Goal: Task Accomplishment & Management: Complete application form

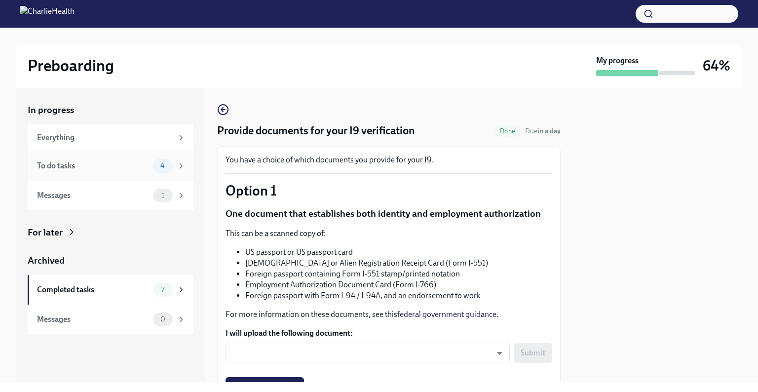
scroll to position [78, 0]
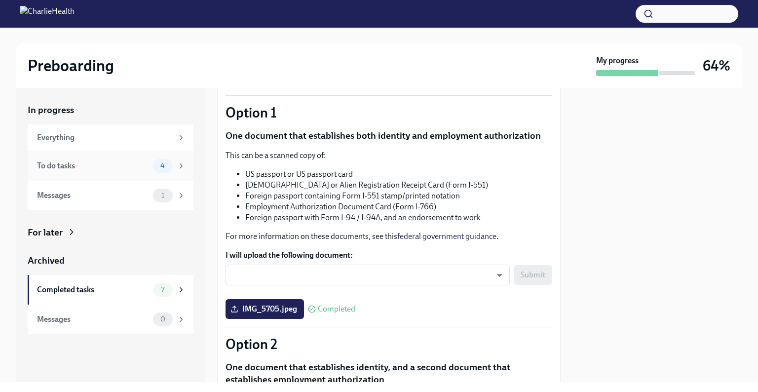
click at [128, 163] on div "To do tasks" at bounding box center [93, 165] width 112 height 11
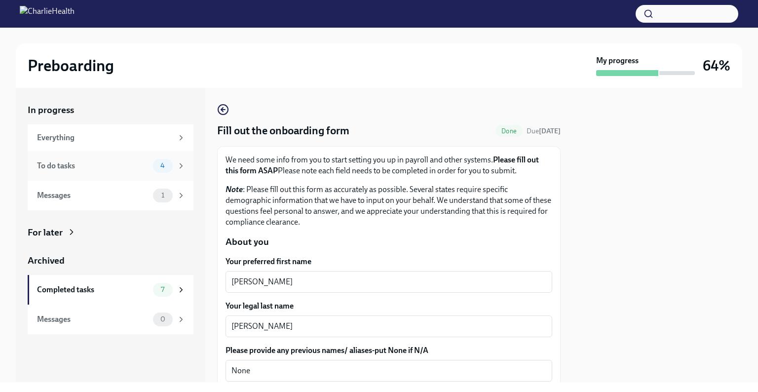
click at [150, 163] on div "To do tasks 4" at bounding box center [111, 166] width 148 height 14
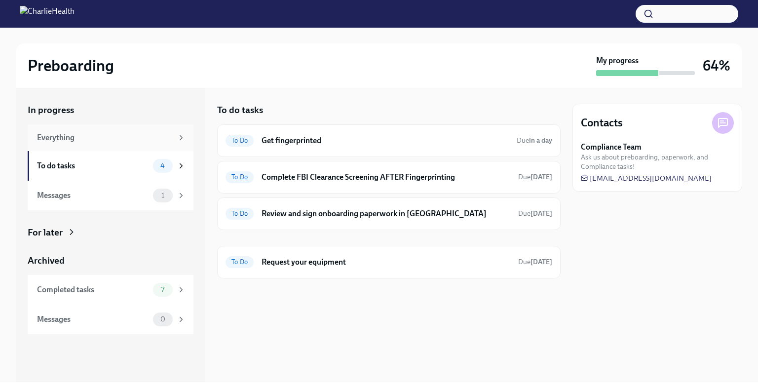
click at [110, 140] on div "Everything" at bounding box center [105, 137] width 136 height 11
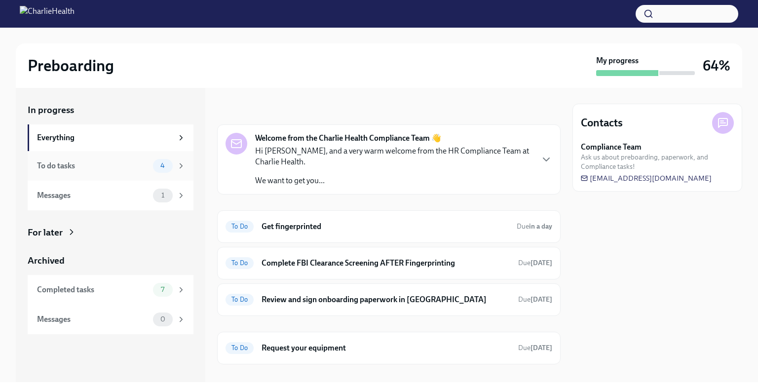
click at [131, 173] on div "To do tasks 4" at bounding box center [111, 166] width 166 height 30
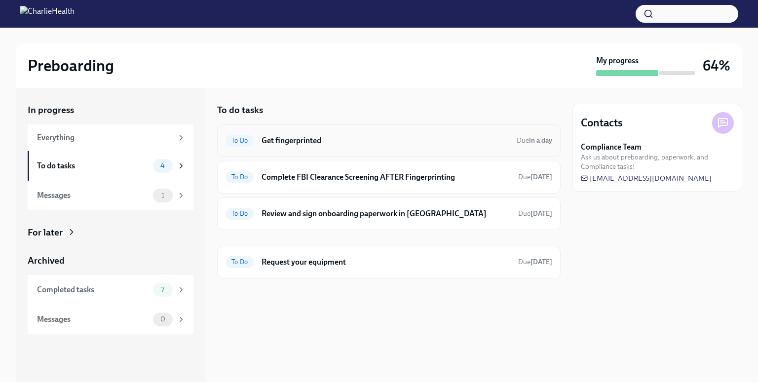
click at [311, 147] on div "To Do Get fingerprinted Due in a day" at bounding box center [388, 141] width 327 height 16
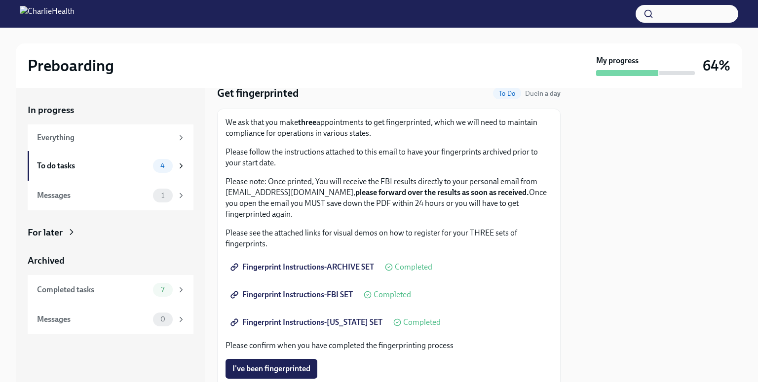
scroll to position [207, 0]
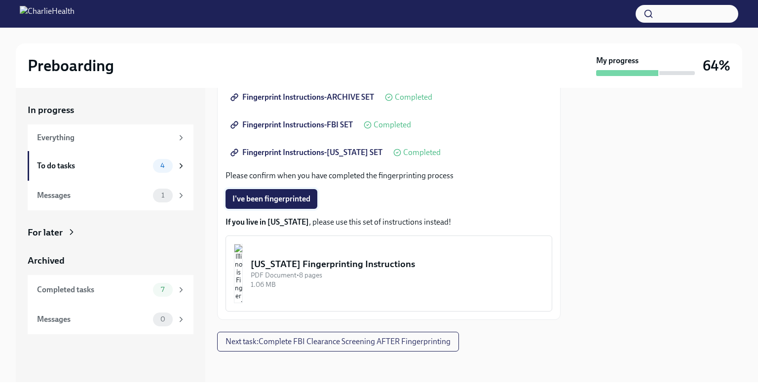
click at [283, 199] on span "I've been fingerprinted" at bounding box center [271, 199] width 78 height 10
click at [314, 347] on button "Next task : Complete FBI Clearance Screening AFTER Fingerprinting" at bounding box center [338, 341] width 242 height 20
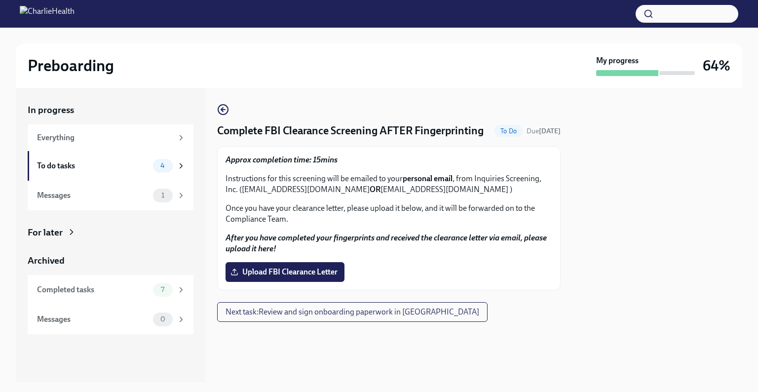
click at [455, 195] on p "Instructions for this screening will be emailed to your personal email , from I…" at bounding box center [388, 184] width 327 height 22
drag, startPoint x: 454, startPoint y: 204, endPoint x: 243, endPoint y: 202, distance: 211.6
click at [243, 195] on p "Instructions for this screening will be emailed to your personal email , from I…" at bounding box center [388, 184] width 327 height 22
copy p "[EMAIL_ADDRESS][DOMAIN_NAME] OR [EMAIL_ADDRESS][DOMAIN_NAME]"
click at [225, 110] on icon "button" at bounding box center [223, 110] width 12 height 12
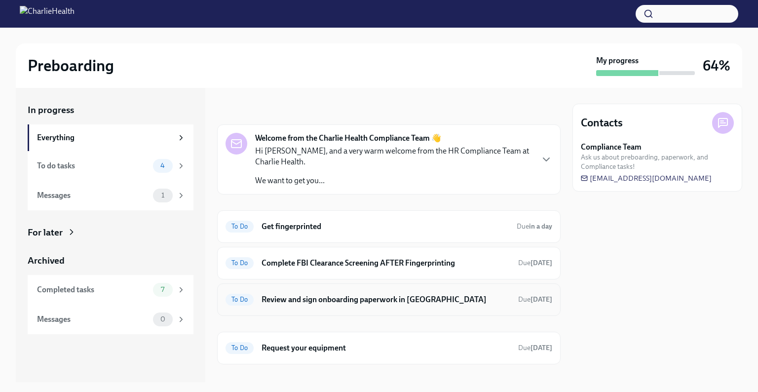
click at [330, 299] on h6 "Review and sign onboarding paperwork in [GEOGRAPHIC_DATA]" at bounding box center [385, 299] width 249 height 11
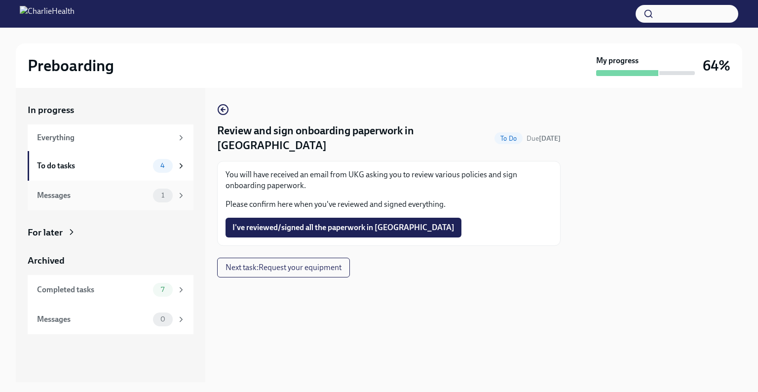
click at [97, 188] on div "Messages 1" at bounding box center [111, 195] width 148 height 14
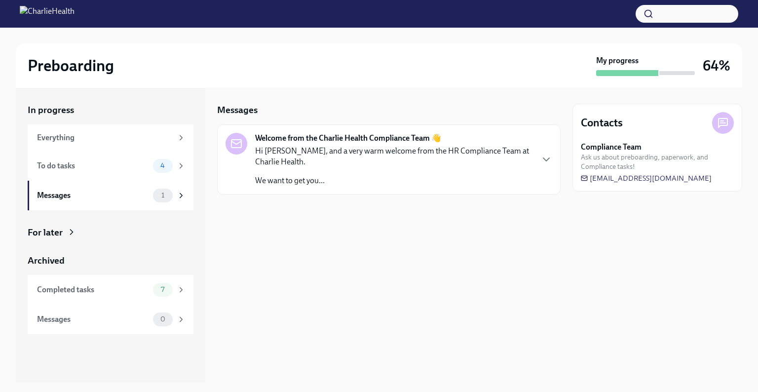
click at [310, 176] on p "We want to get you..." at bounding box center [393, 180] width 277 height 11
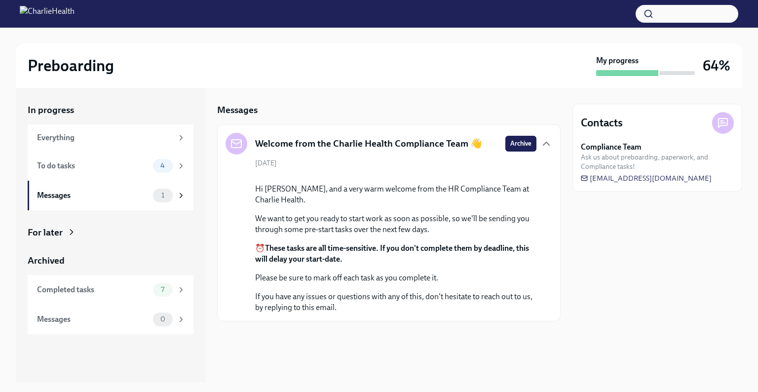
scroll to position [49, 0]
click at [95, 195] on div "Messages" at bounding box center [93, 195] width 112 height 11
click at [103, 180] on div "To do tasks 4" at bounding box center [111, 166] width 166 height 30
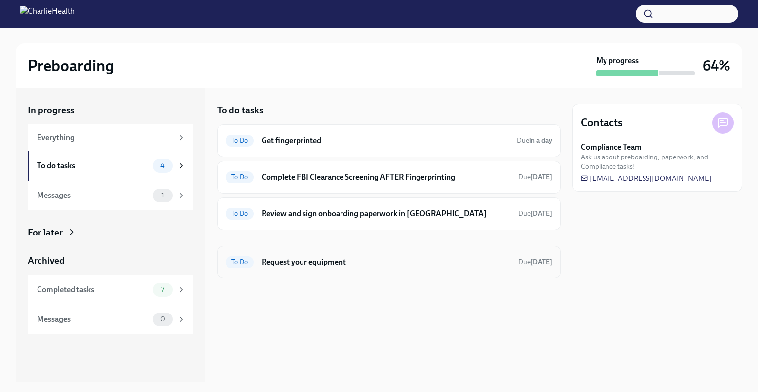
click at [307, 265] on h6 "Request your equipment" at bounding box center [385, 262] width 249 height 11
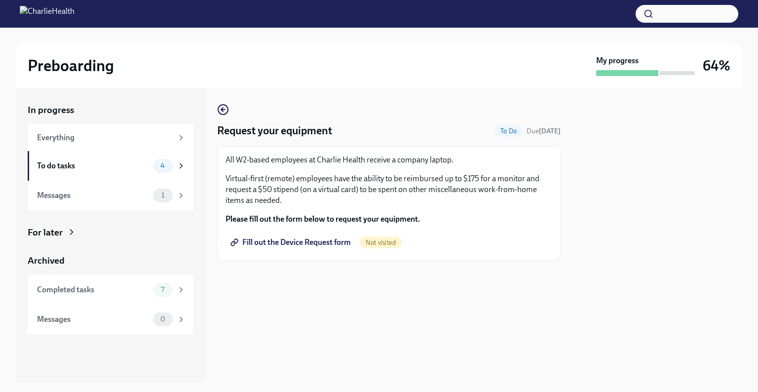
click at [325, 243] on span "Fill out the Device Request form" at bounding box center [291, 242] width 118 height 10
click at [130, 163] on div "To do tasks" at bounding box center [93, 165] width 112 height 11
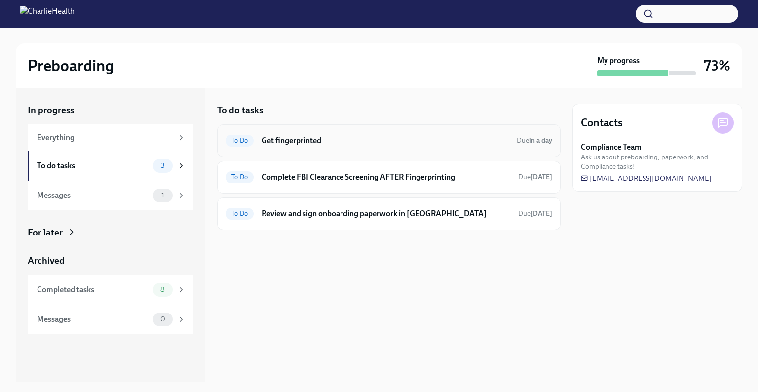
click at [276, 142] on h6 "Get fingerprinted" at bounding box center [384, 140] width 247 height 11
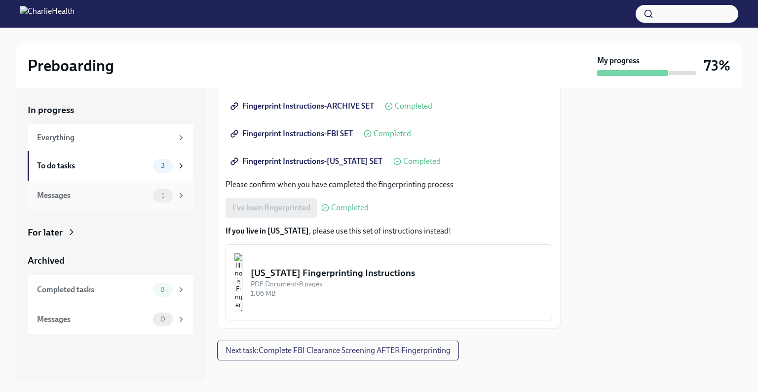
scroll to position [207, 0]
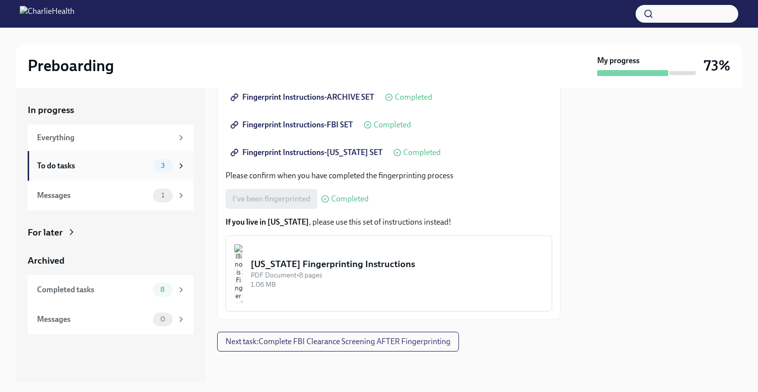
click at [125, 176] on div "To do tasks 3" at bounding box center [111, 166] width 166 height 30
